Goal: Task Accomplishment & Management: Use online tool/utility

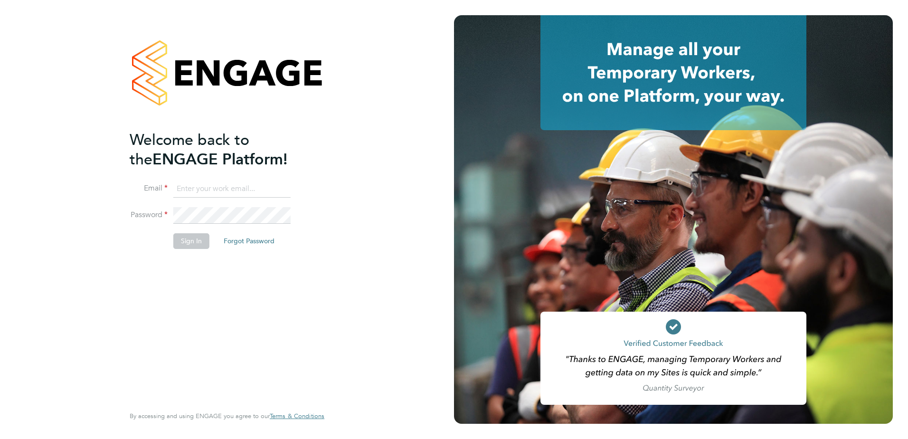
type input "[EMAIL_ADDRESS][PERSON_NAME][DOMAIN_NAME]"
click at [198, 241] on button "Sign In" at bounding box center [191, 240] width 36 height 15
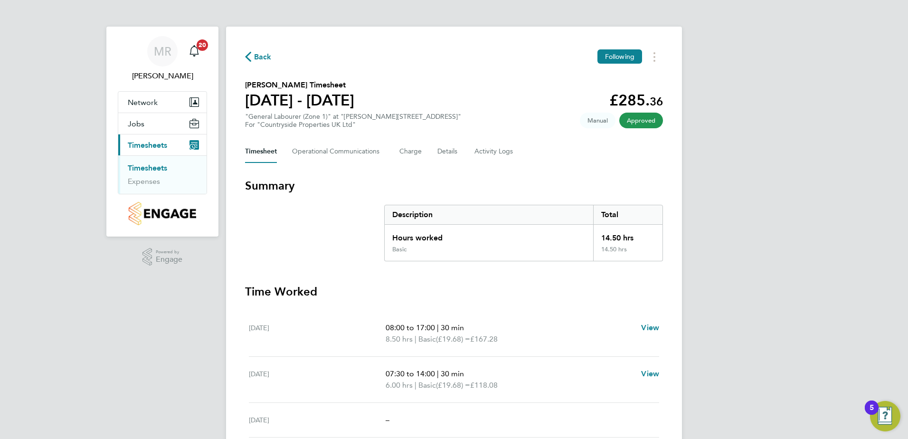
click at [141, 167] on link "Timesheets" at bounding box center [147, 167] width 39 height 9
